Goal: Find contact information: Find contact information

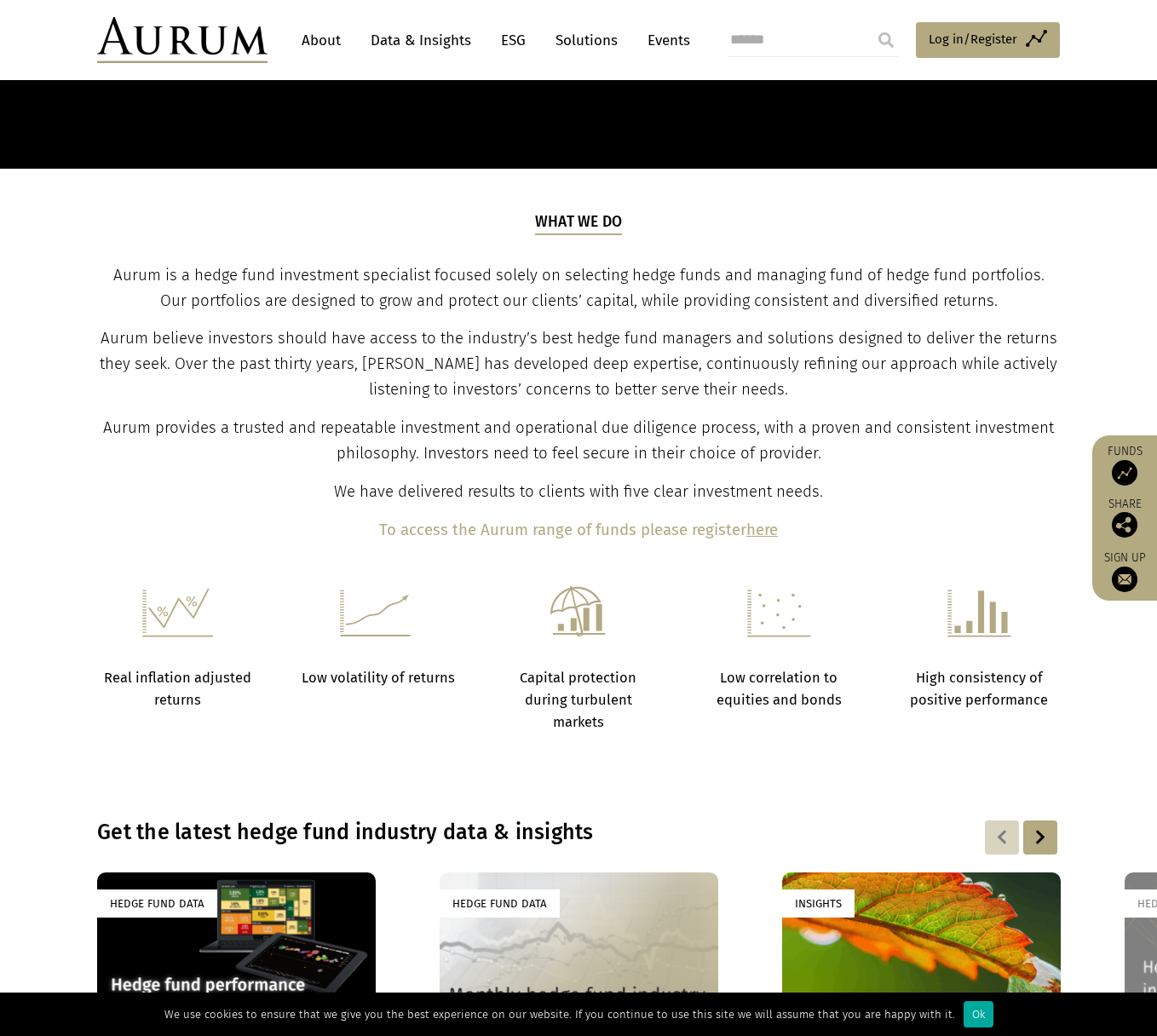
scroll to position [1411, 0]
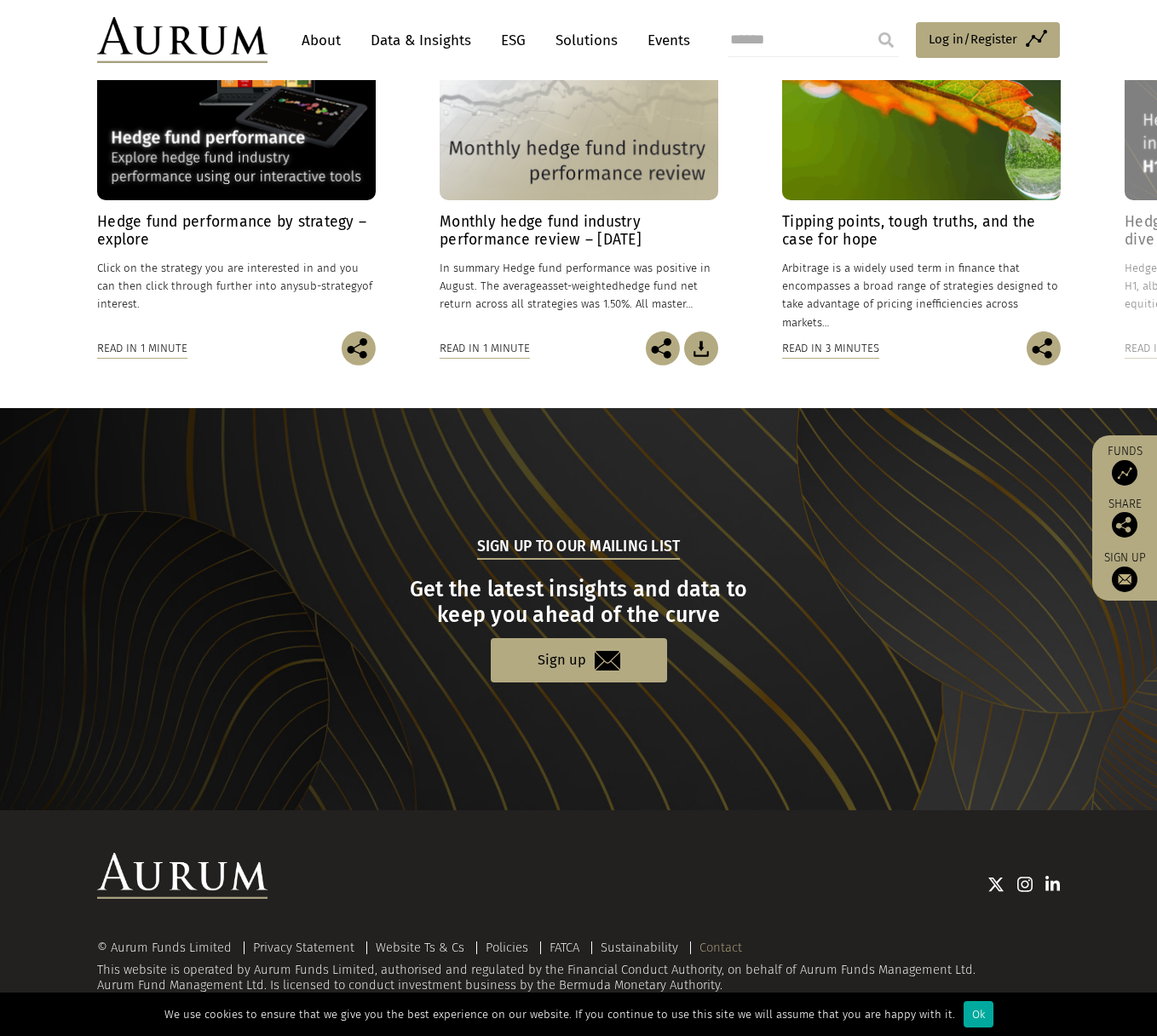
click at [722, 947] on link "Contact" at bounding box center [721, 947] width 42 height 15
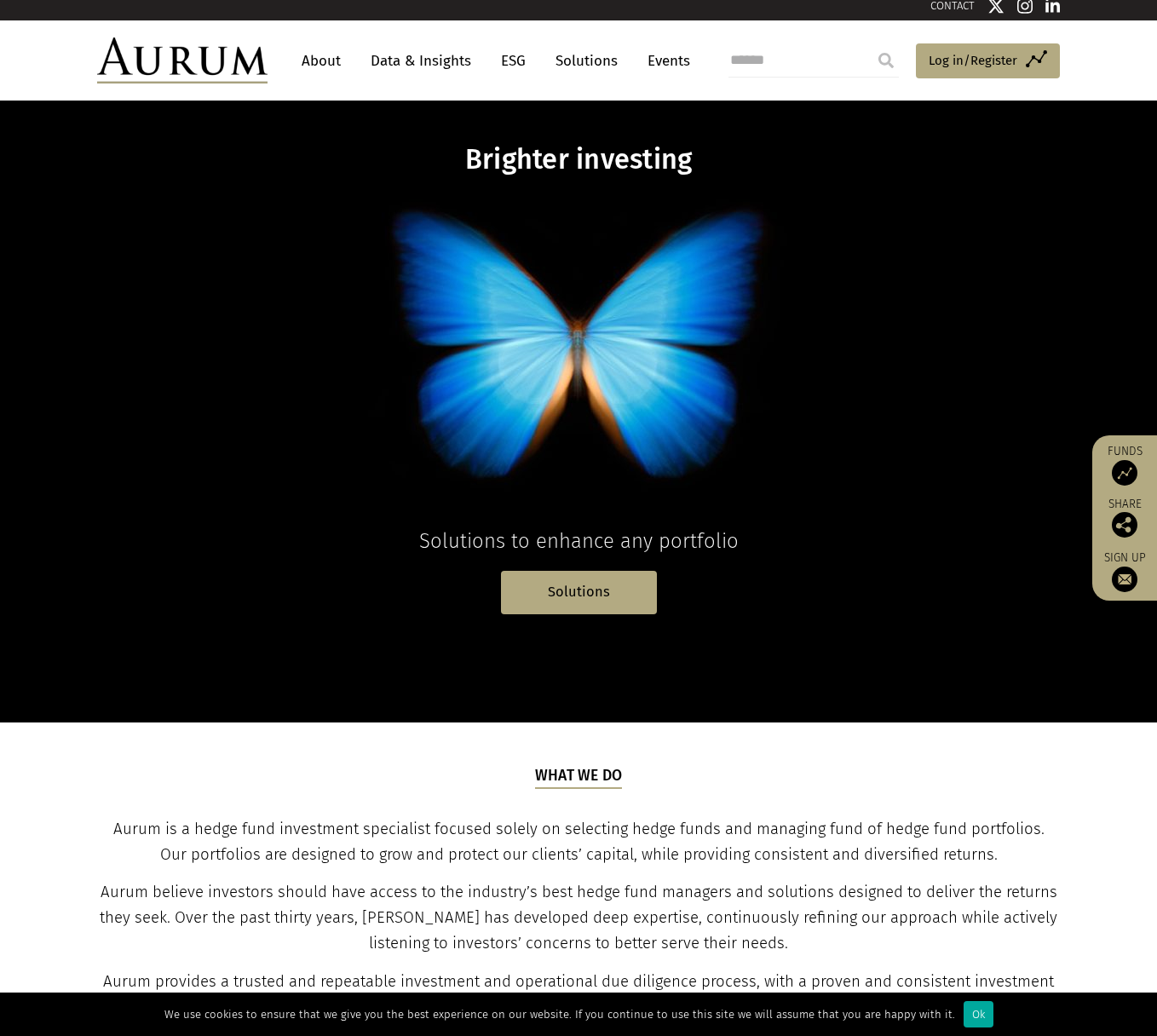
scroll to position [0, 0]
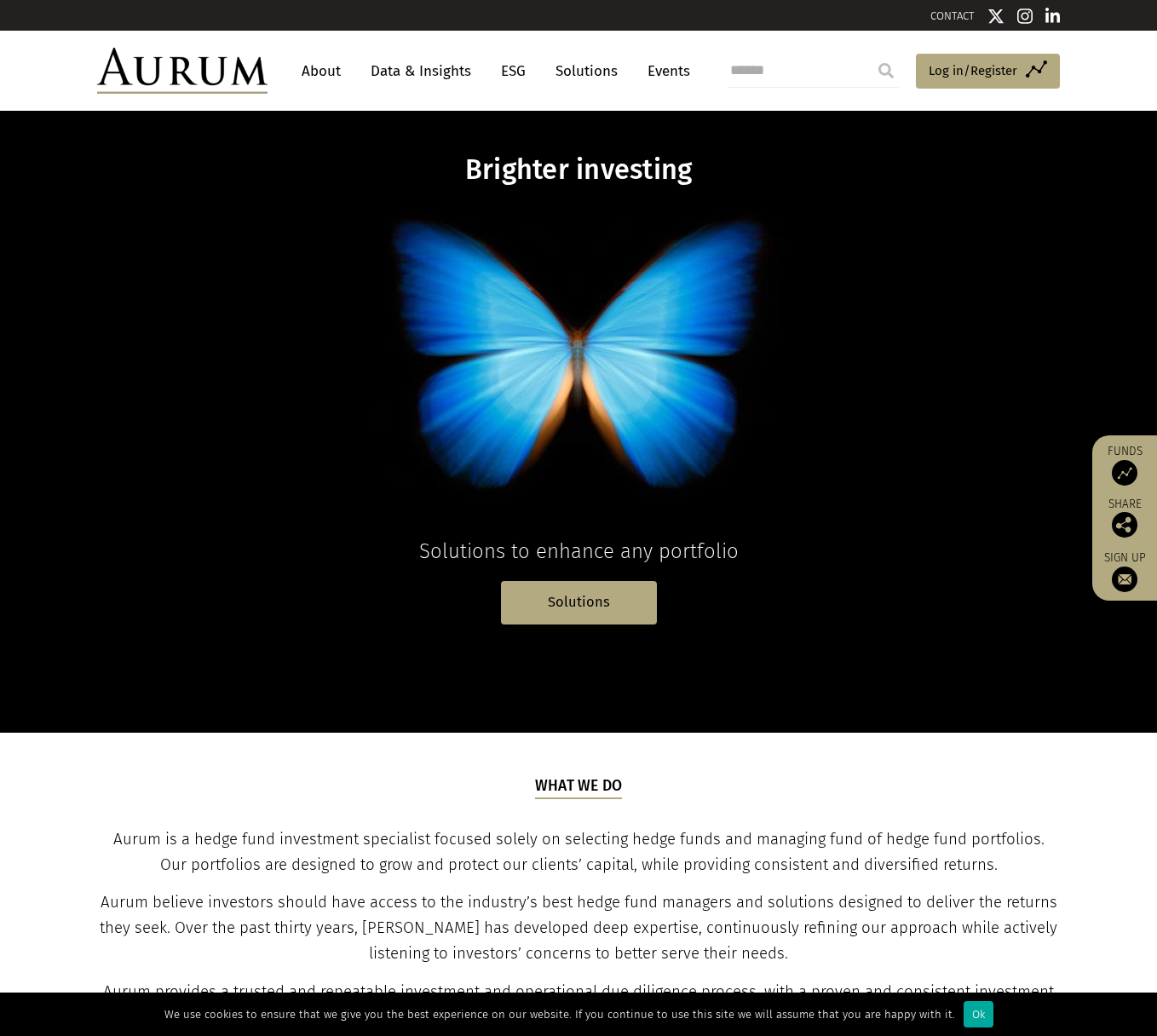
click at [324, 72] on link "About" at bounding box center [322, 71] width 56 height 32
